Goal: Information Seeking & Learning: Learn about a topic

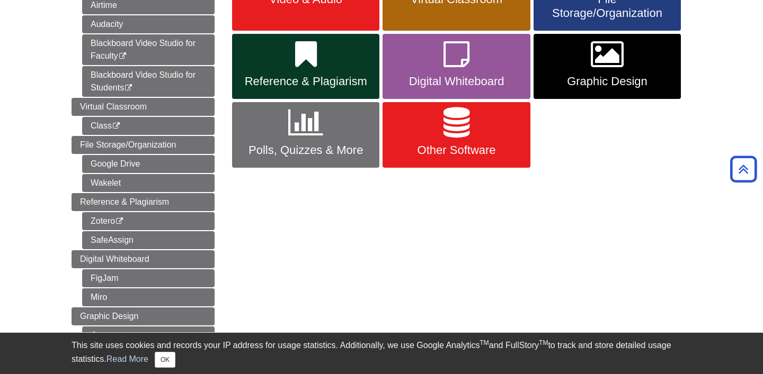
scroll to position [137, 0]
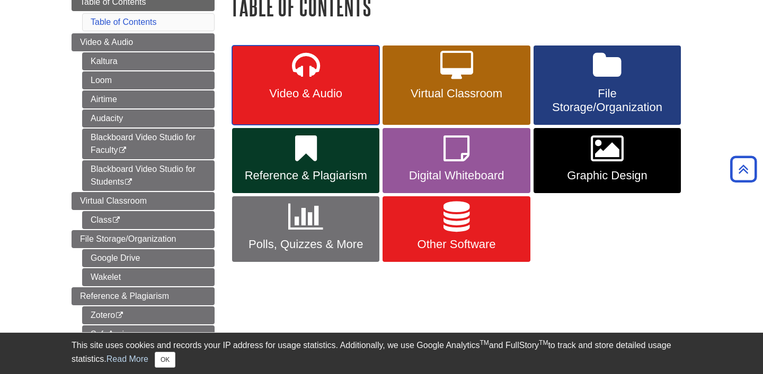
click at [297, 81] on icon at bounding box center [306, 66] width 28 height 31
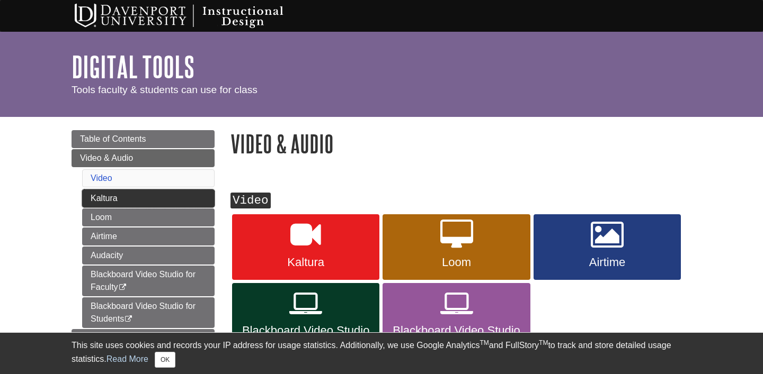
click at [117, 202] on link "Kaltura" at bounding box center [148, 199] width 132 height 18
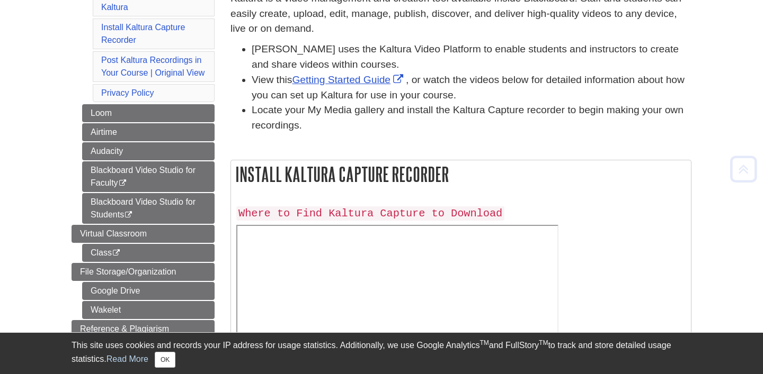
scroll to position [214, 0]
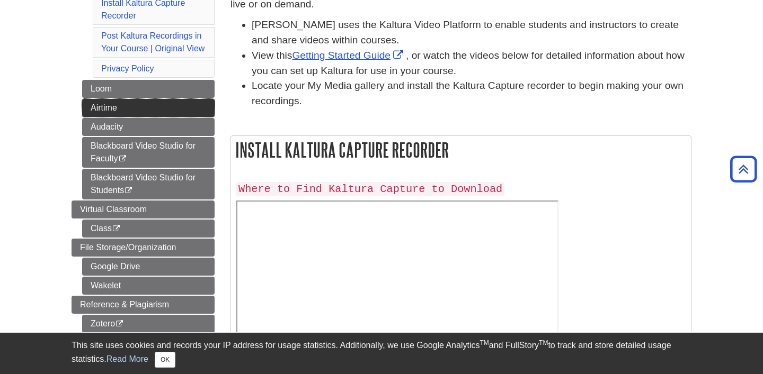
click at [182, 100] on link "Airtime" at bounding box center [148, 108] width 132 height 18
